Goal: Check status: Check status

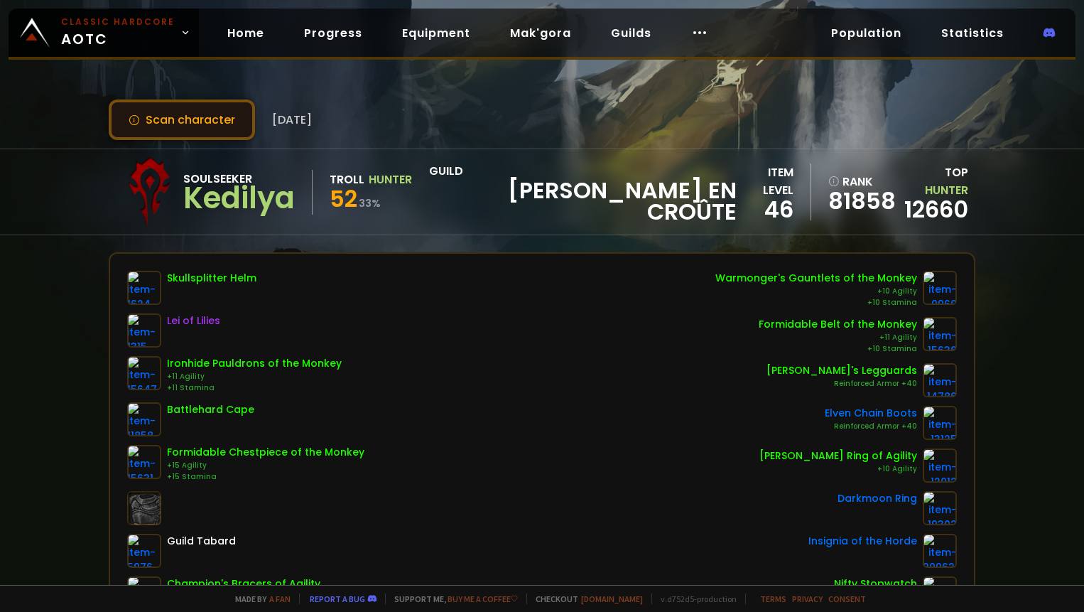
click at [221, 126] on button "Scan character" at bounding box center [182, 119] width 146 height 41
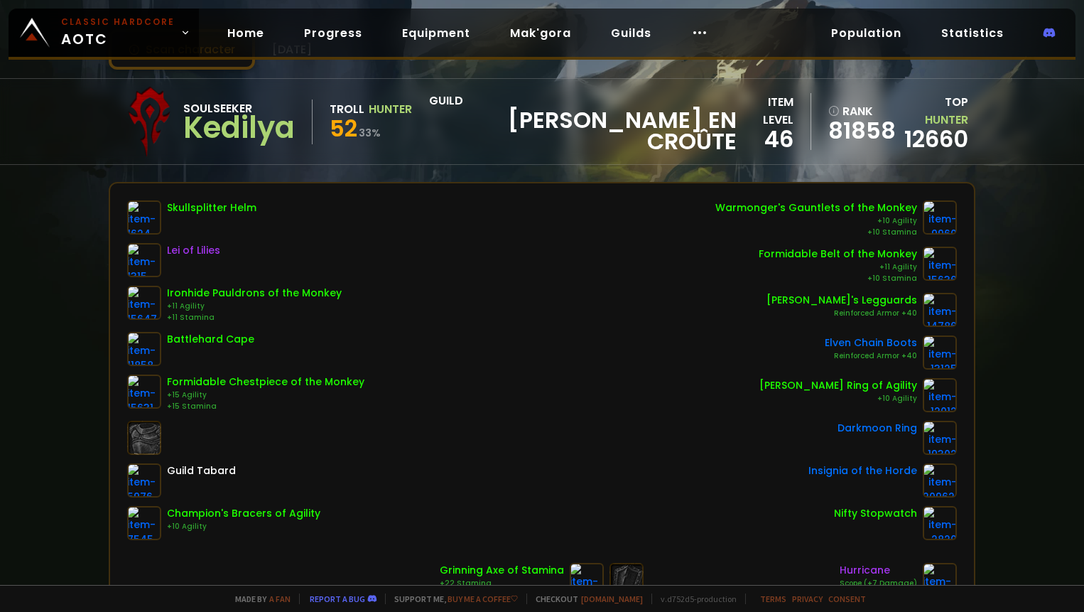
scroll to position [71, 0]
click at [234, 37] on link "Home" at bounding box center [246, 32] width 60 height 29
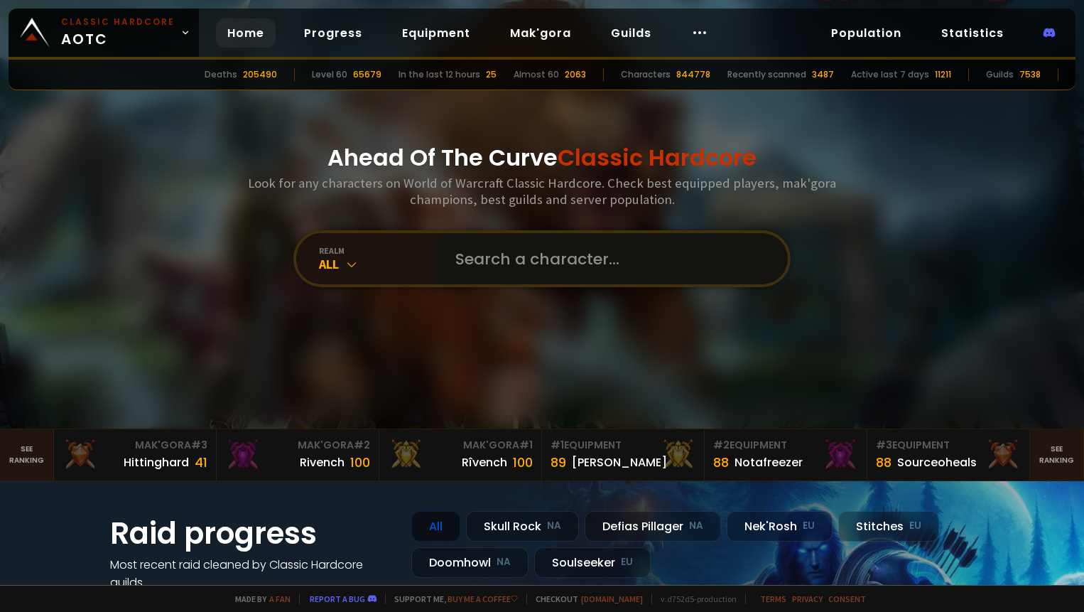
click at [521, 266] on input "text" at bounding box center [609, 258] width 324 height 51
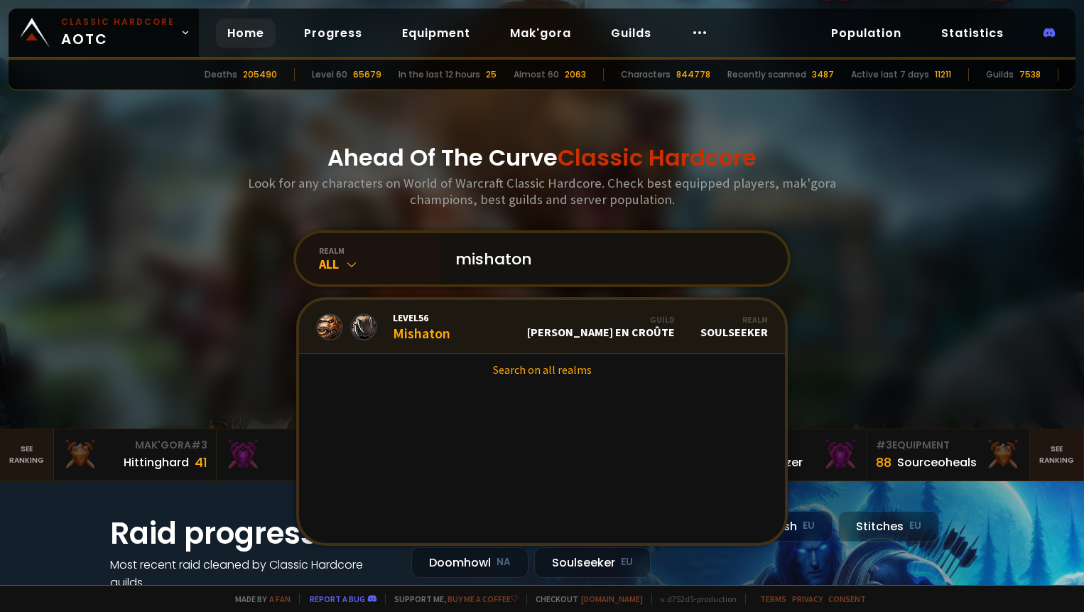
type input "mishaton"
click at [509, 310] on link "Level 56 Mishaton Guild [PERSON_NAME] en croûte Realm Soulseeker" at bounding box center [542, 327] width 486 height 54
